Goal: Find specific page/section: Find specific page/section

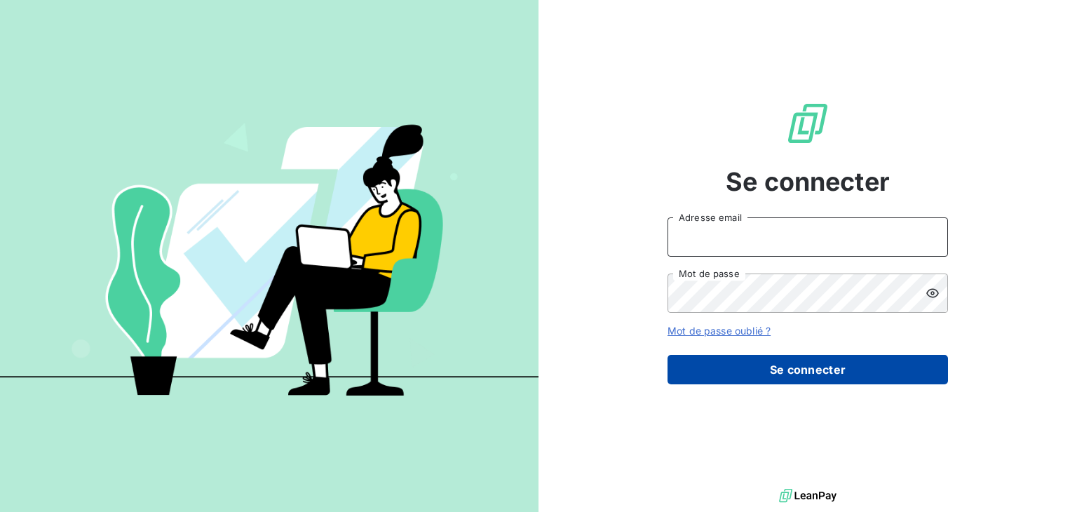
type input "[EMAIL_ADDRESS][PERSON_NAME][DOMAIN_NAME]"
click at [800, 375] on button "Se connecter" at bounding box center [807, 369] width 280 height 29
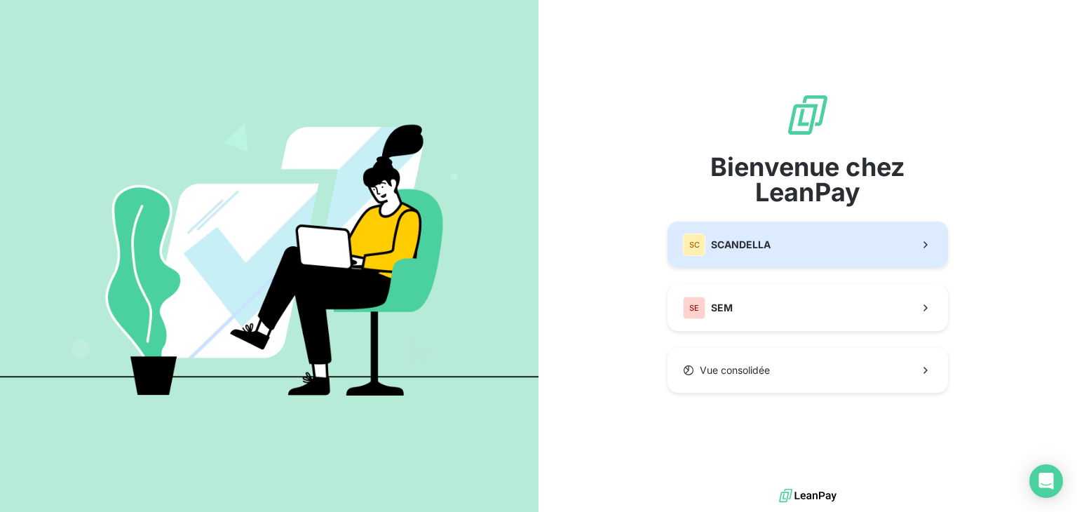
click at [749, 242] on span "SCANDELLA" at bounding box center [741, 245] width 60 height 14
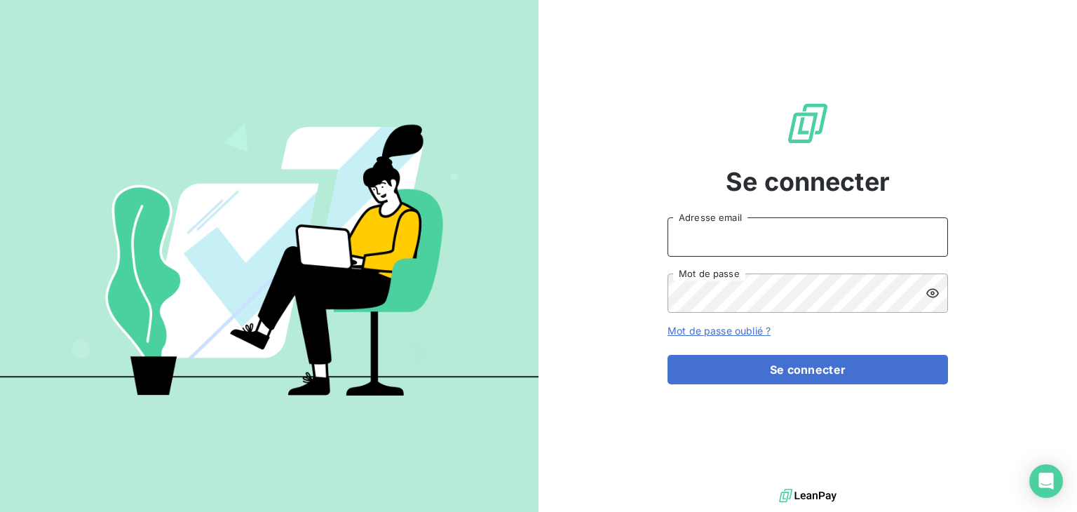
type input "[EMAIL_ADDRESS][PERSON_NAME][DOMAIN_NAME]"
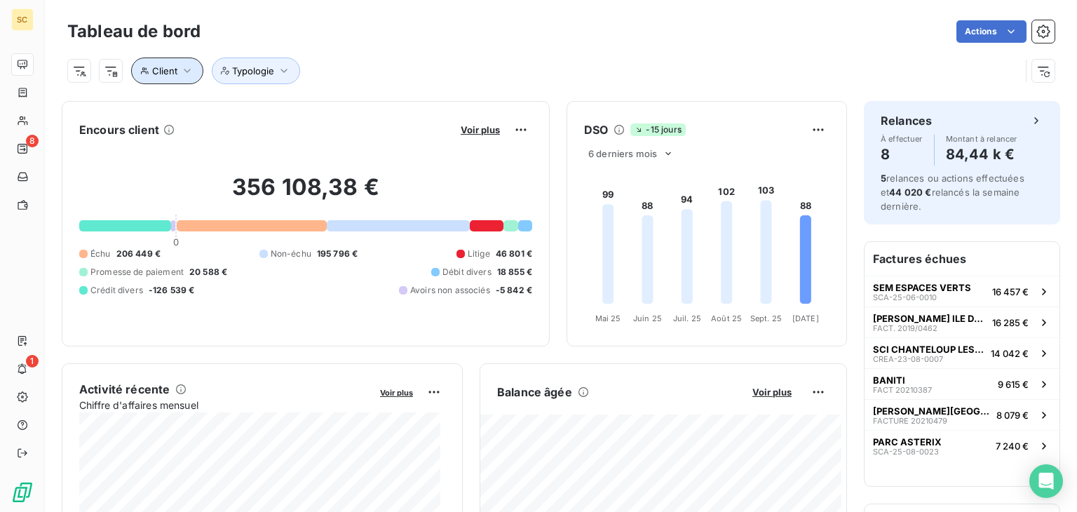
click at [178, 73] on button "Client" at bounding box center [167, 70] width 72 height 27
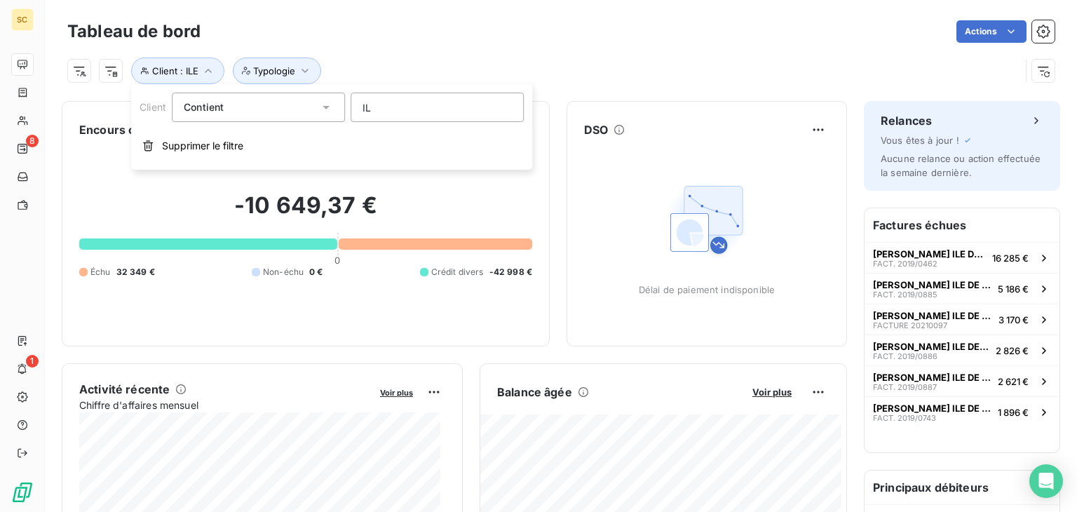
type input "I"
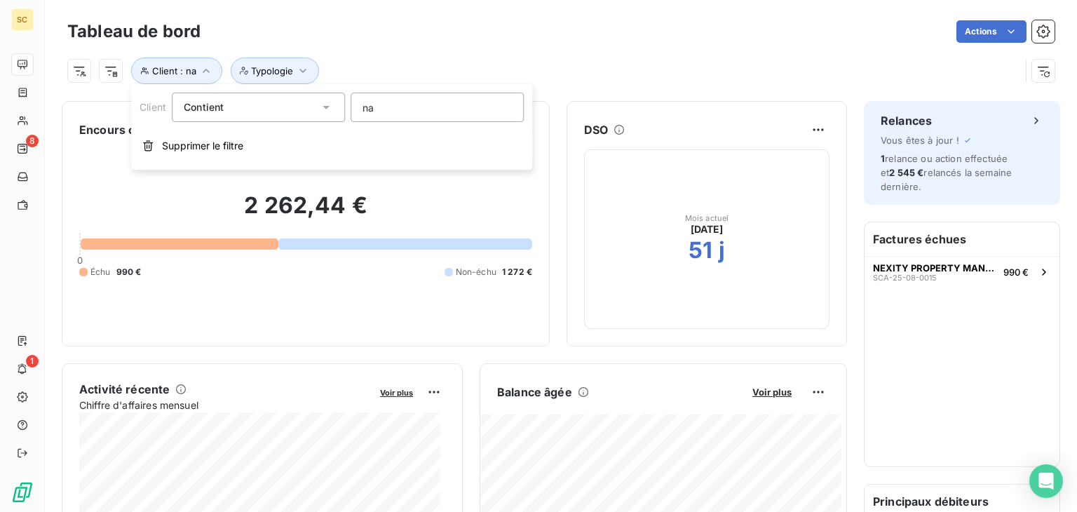
type input "n"
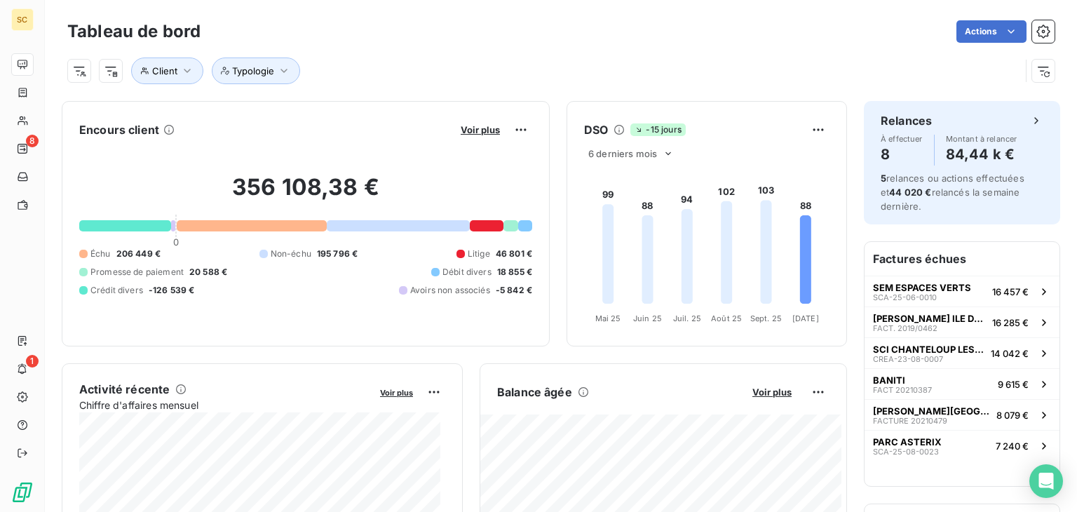
click at [259, 253] on div at bounding box center [263, 254] width 8 height 8
click at [390, 229] on div at bounding box center [398, 225] width 142 height 11
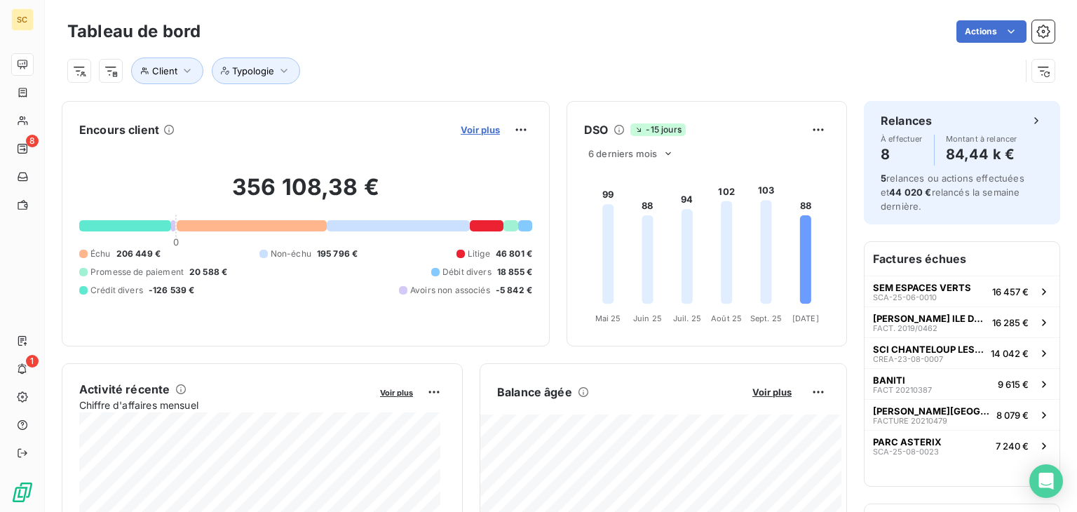
click at [477, 129] on span "Voir plus" at bounding box center [480, 129] width 39 height 11
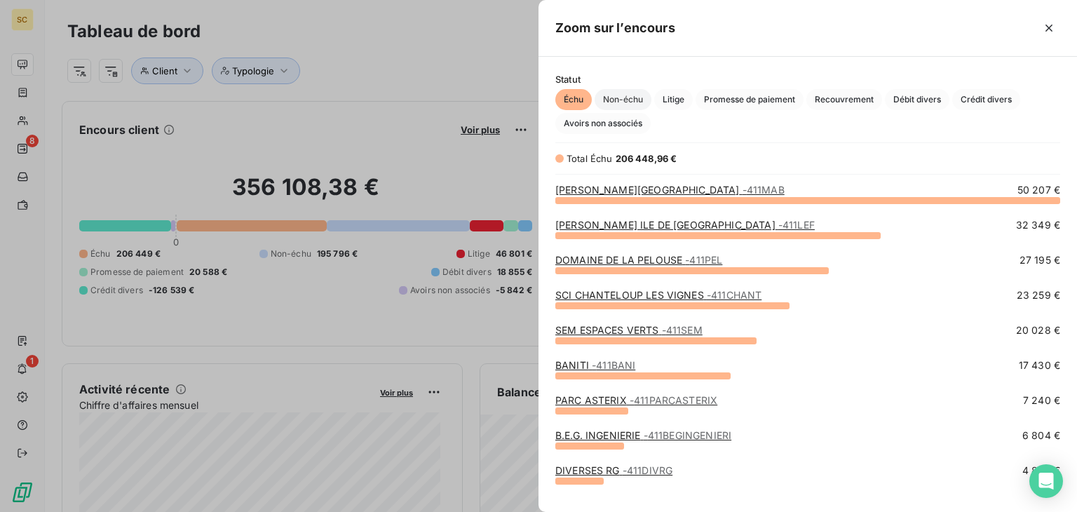
click at [635, 95] on span "Non-échu" at bounding box center [623, 99] width 57 height 21
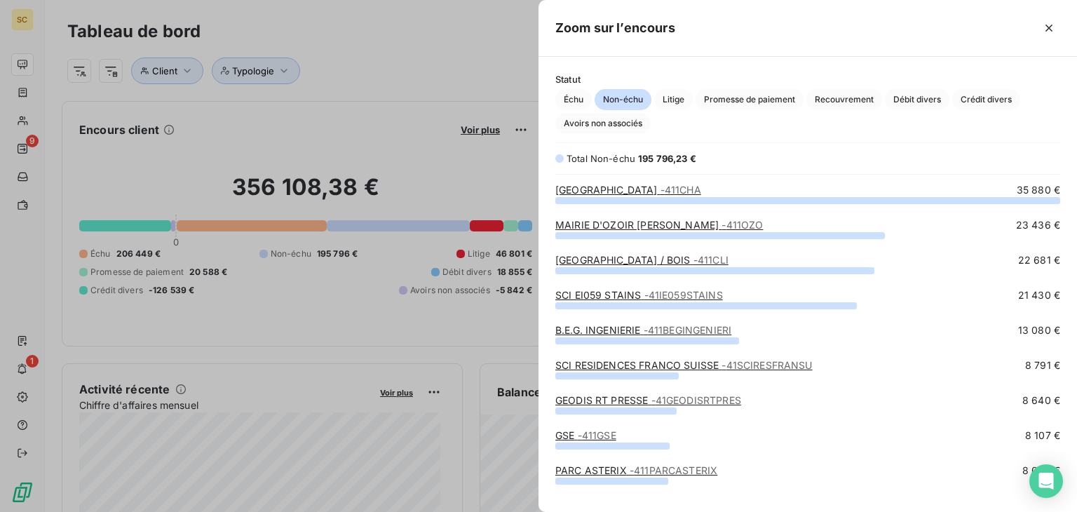
click at [377, 68] on div at bounding box center [538, 256] width 1077 height 512
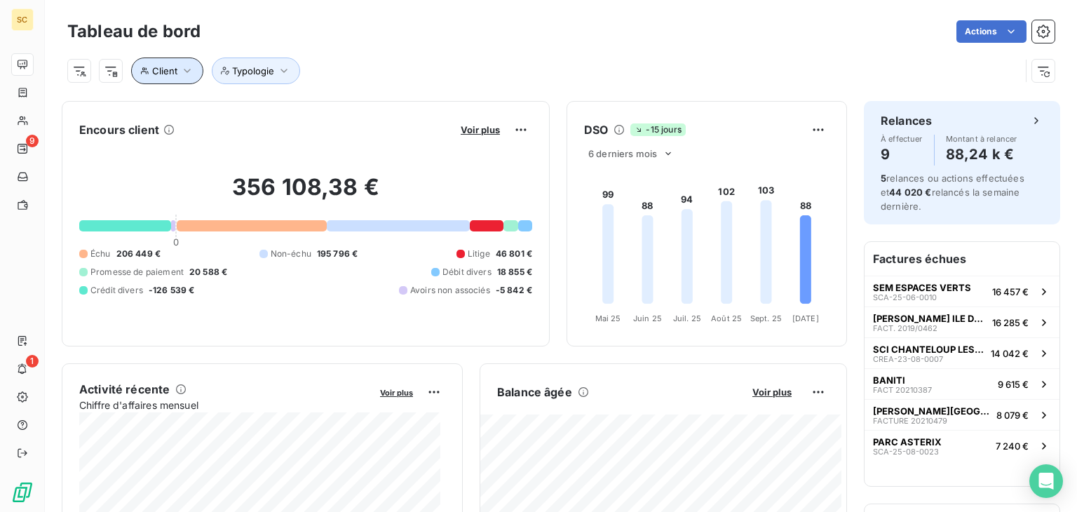
click at [191, 71] on icon "button" at bounding box center [187, 71] width 14 height 14
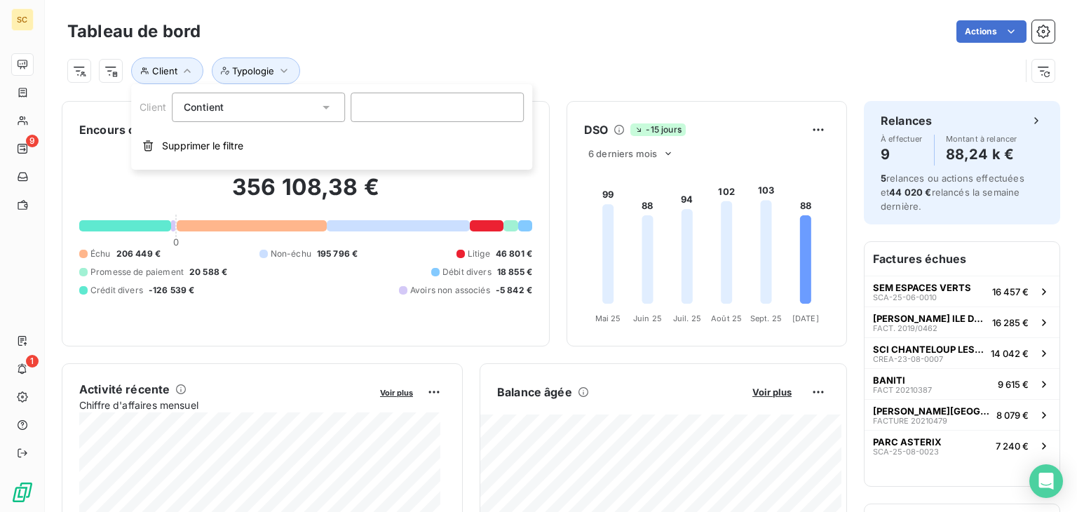
click at [326, 106] on icon at bounding box center [326, 108] width 7 height 4
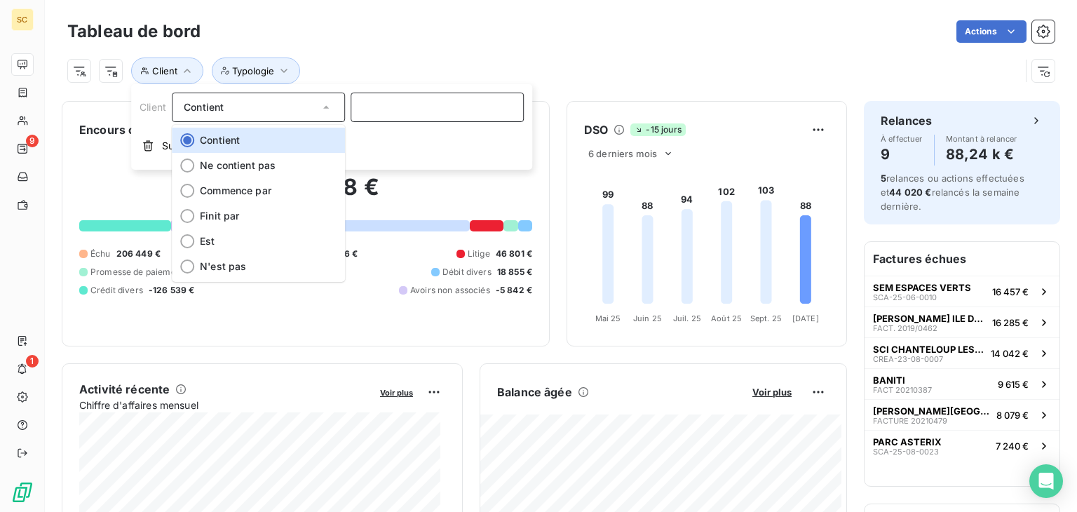
click at [384, 112] on input at bounding box center [437, 107] width 173 height 29
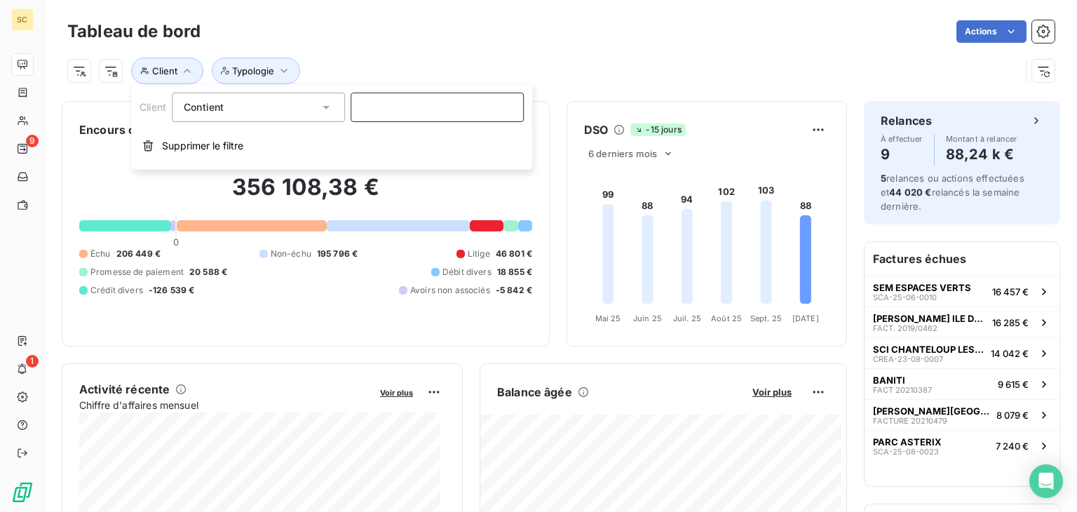
paste input "24000225"
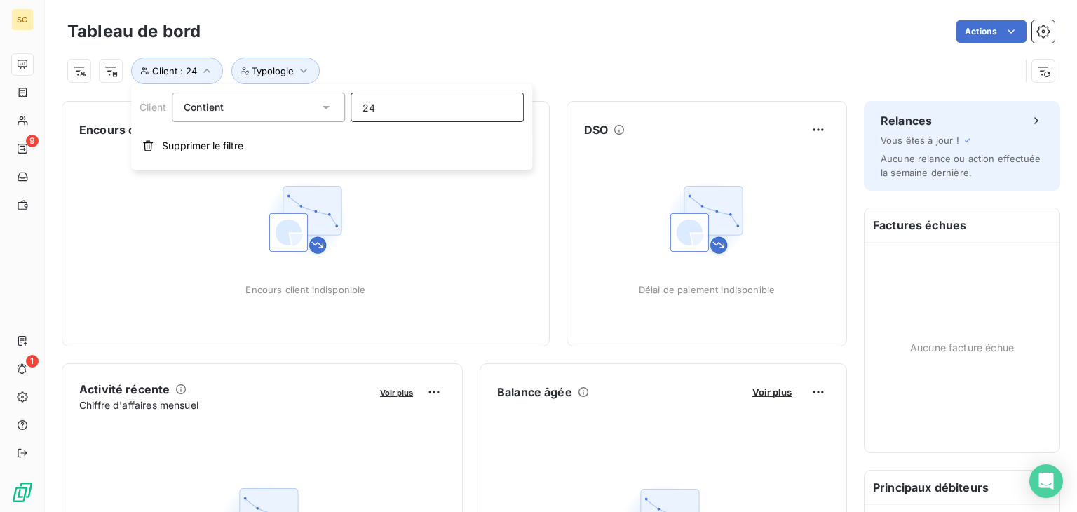
type input "2"
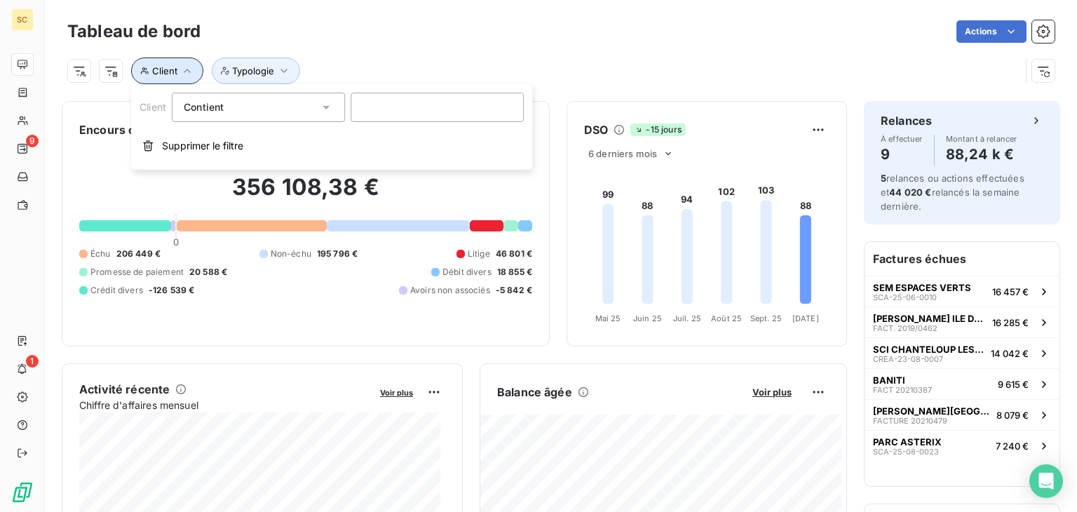
click at [186, 72] on icon "button" at bounding box center [187, 71] width 14 height 14
click at [170, 71] on span "Client" at bounding box center [164, 70] width 25 height 11
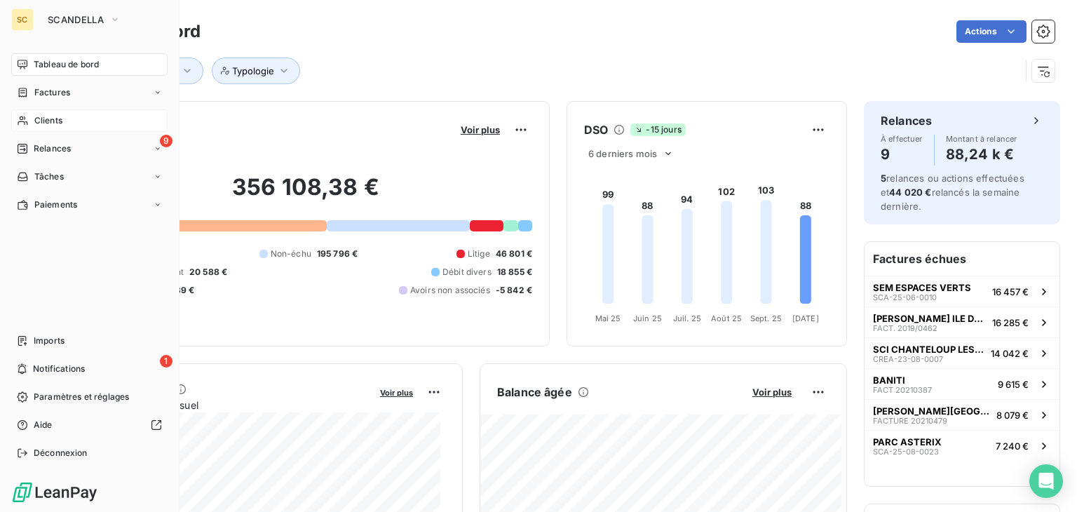
click at [20, 126] on div "Clients" at bounding box center [89, 120] width 156 height 22
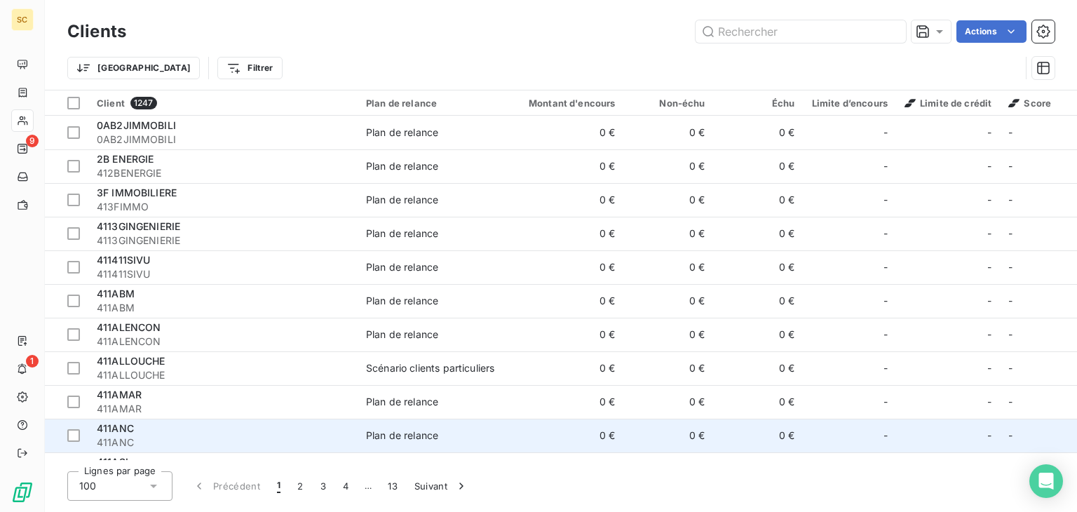
click at [231, 442] on span "411ANC" at bounding box center [223, 442] width 252 height 14
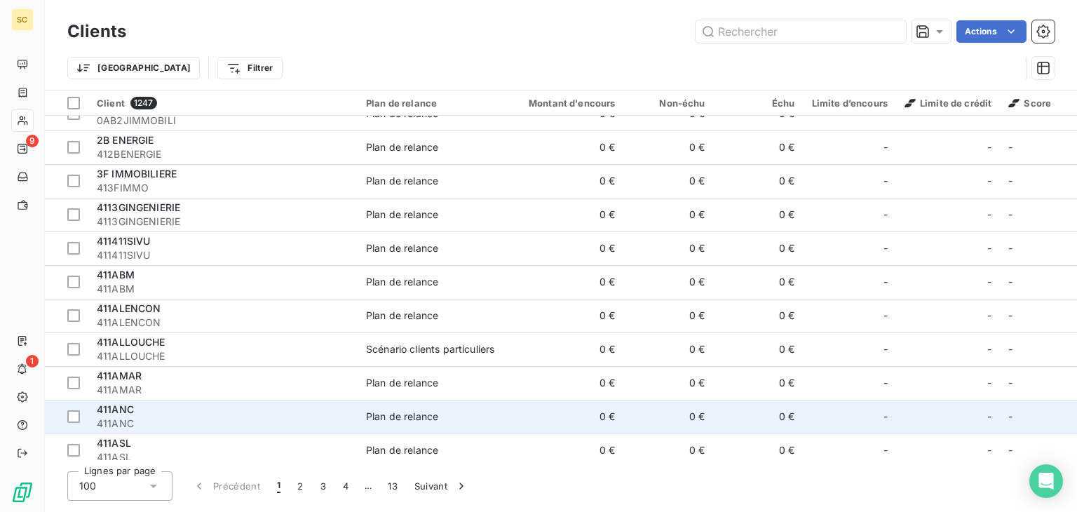
scroll to position [28, 0]
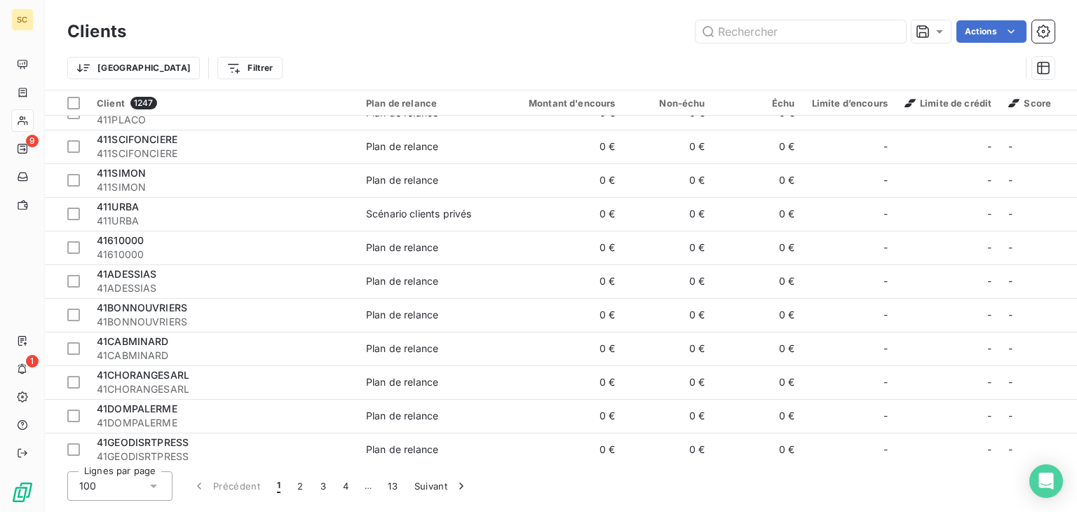
scroll to position [3027, 0]
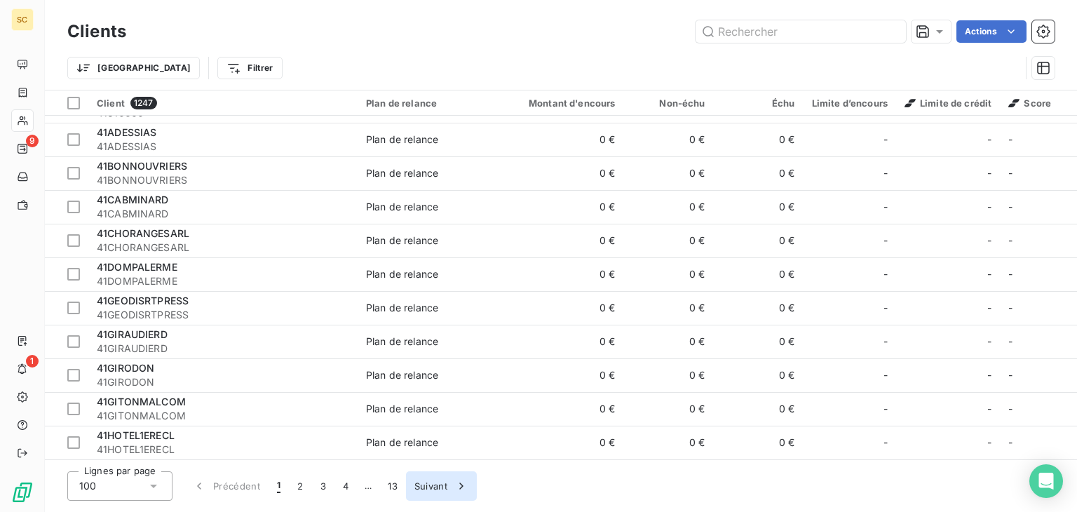
click at [423, 484] on button "Suivant" at bounding box center [441, 485] width 71 height 29
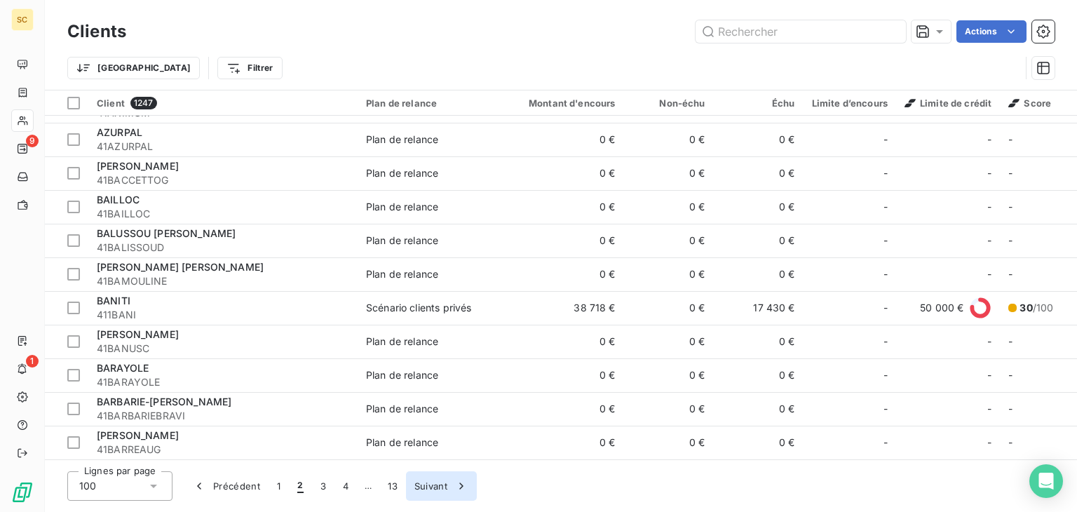
click at [423, 484] on button "Suivant" at bounding box center [441, 485] width 71 height 29
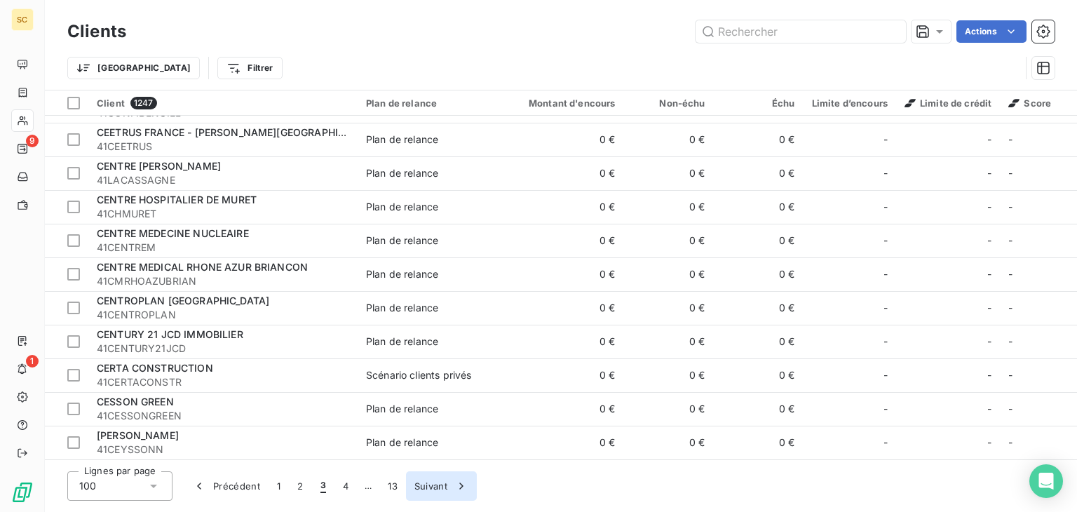
click at [423, 484] on button "Suivant" at bounding box center [441, 485] width 71 height 29
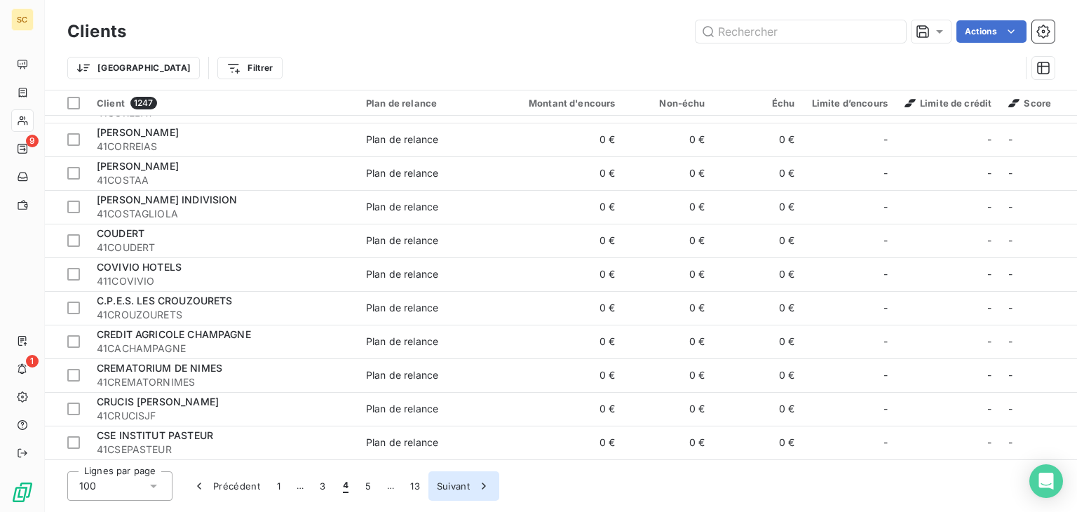
click at [445, 489] on button "Suivant" at bounding box center [463, 485] width 71 height 29
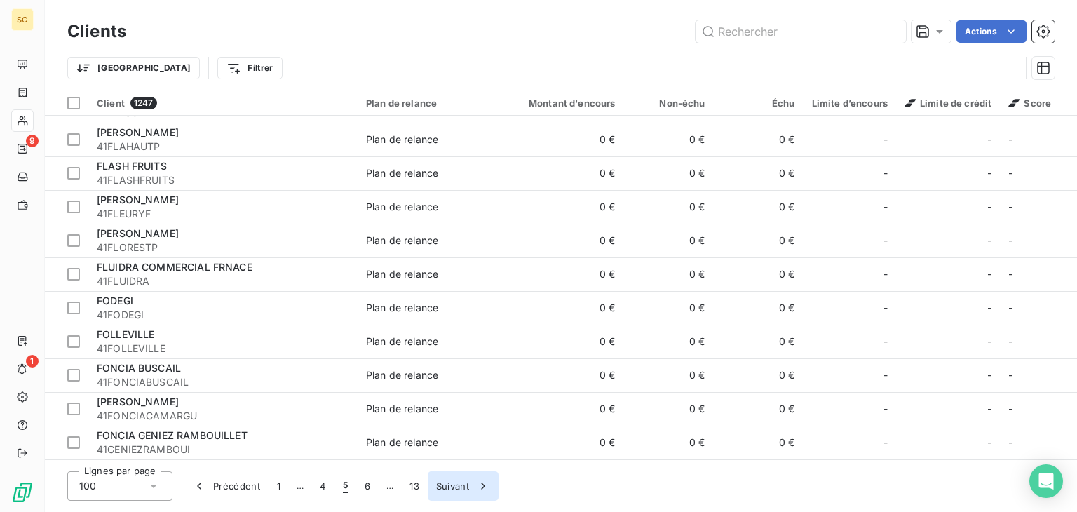
click at [445, 489] on button "Suivant" at bounding box center [463, 485] width 71 height 29
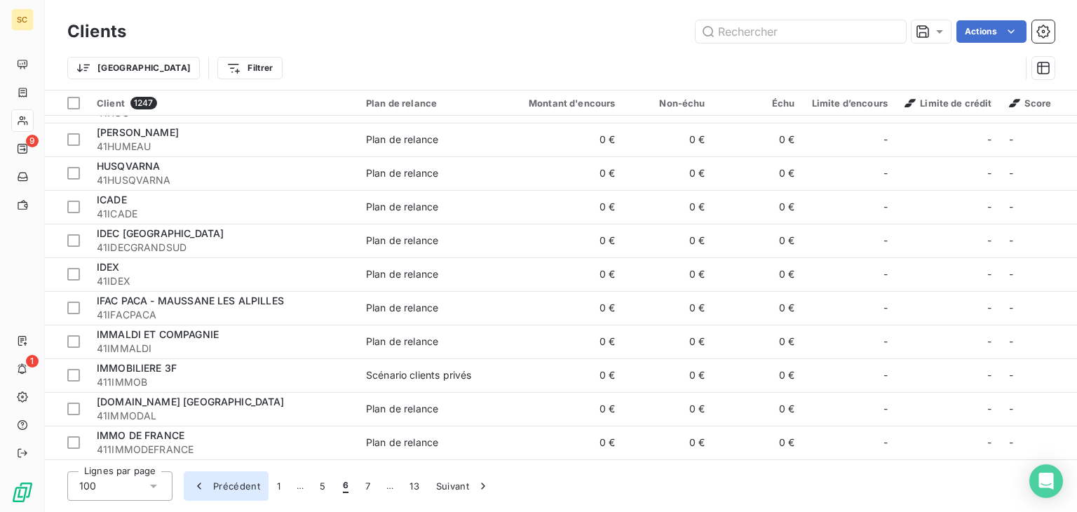
click at [243, 491] on button "Précédent" at bounding box center [226, 485] width 85 height 29
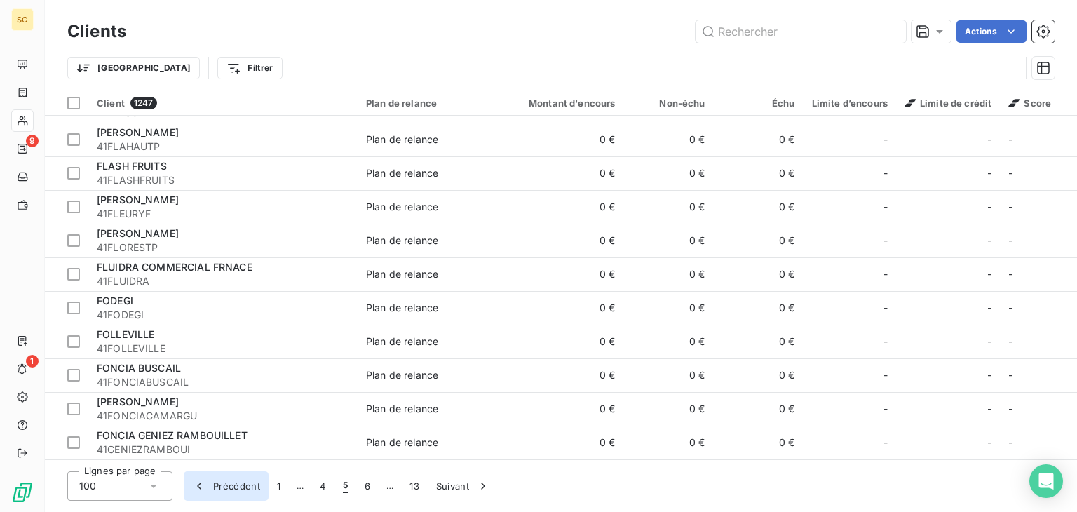
click at [243, 491] on button "Précédent" at bounding box center [226, 485] width 85 height 29
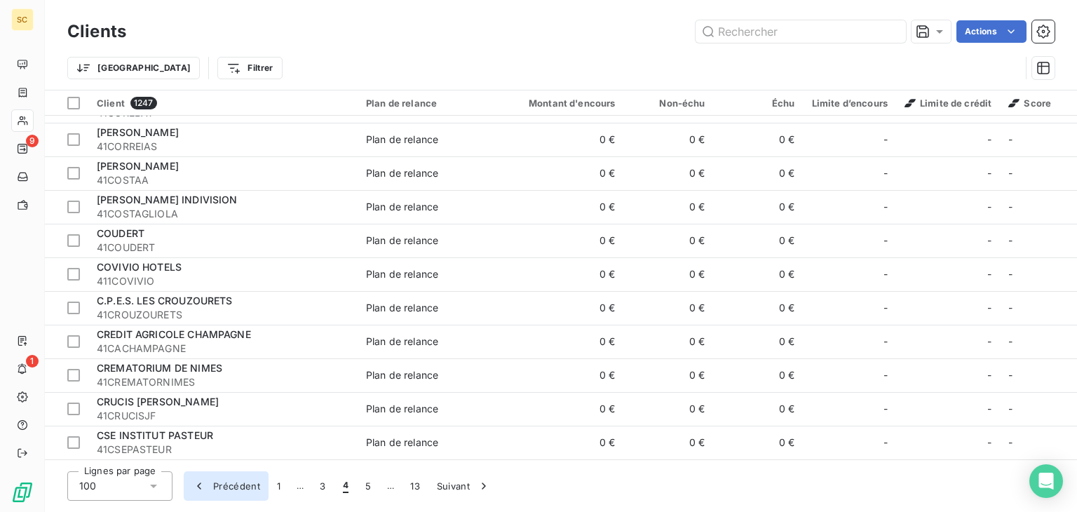
click at [243, 491] on button "Précédent" at bounding box center [226, 485] width 85 height 29
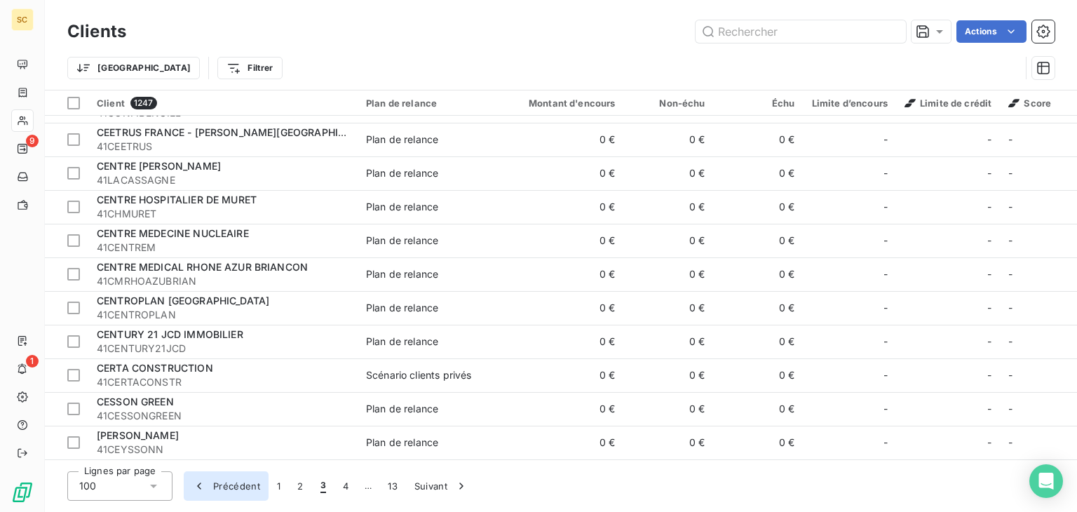
click at [243, 491] on button "Précédent" at bounding box center [226, 485] width 85 height 29
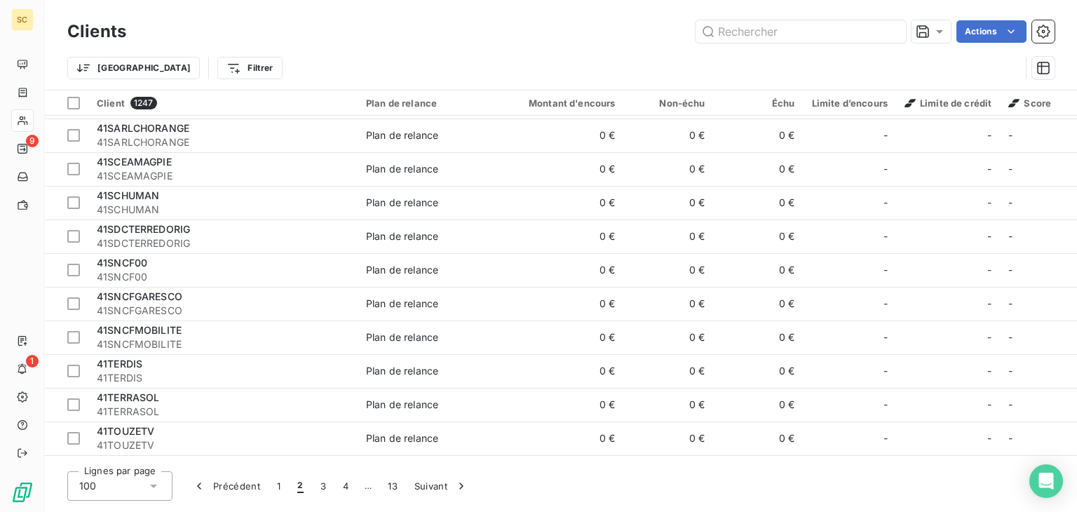
scroll to position [250, 0]
